Goal: Information Seeking & Learning: Learn about a topic

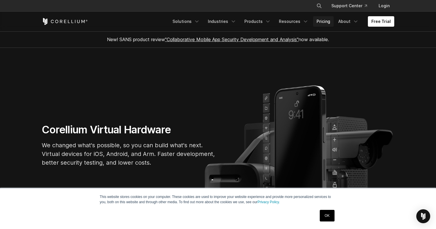
click at [323, 24] on link "Pricing" at bounding box center [323, 21] width 21 height 10
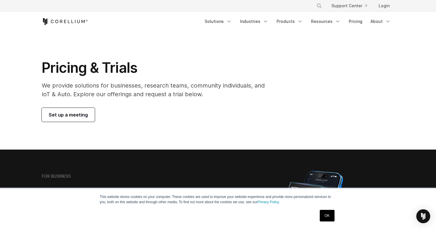
click at [328, 212] on link "OK" at bounding box center [327, 216] width 15 height 12
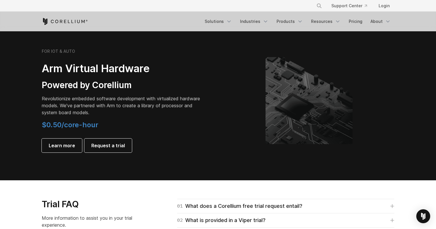
scroll to position [676, 0]
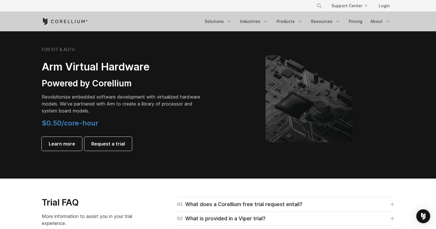
click at [261, 177] on section "FOR IOT & AUTO Arm Virtual Hardware Powered by Corellium Revolutionize embedded…" at bounding box center [218, 103] width 436 height 150
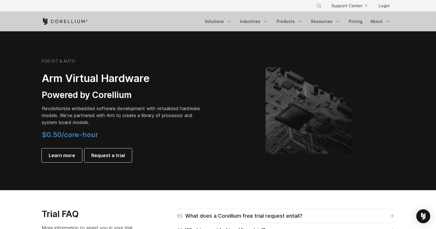
scroll to position [657, 0]
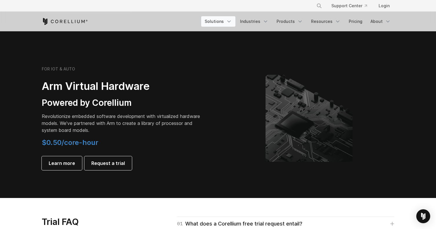
click at [229, 25] on link "Solutions" at bounding box center [218, 21] width 34 height 10
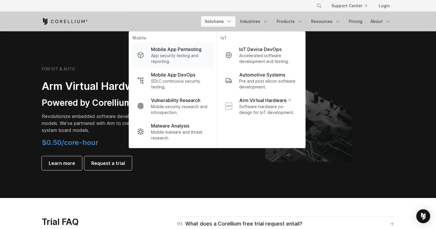
click at [194, 53] on p "App security testing and reporting." at bounding box center [180, 59] width 58 height 12
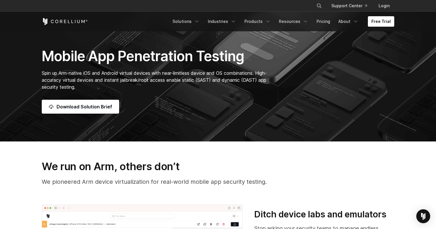
scroll to position [86, 0]
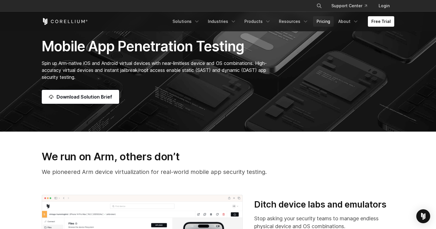
click at [321, 21] on link "Pricing" at bounding box center [323, 21] width 21 height 10
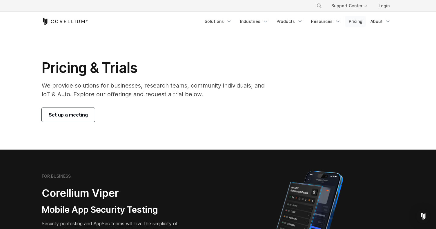
click at [358, 22] on link "Pricing" at bounding box center [356, 21] width 21 height 10
